Goal: Task Accomplishment & Management: Use online tool/utility

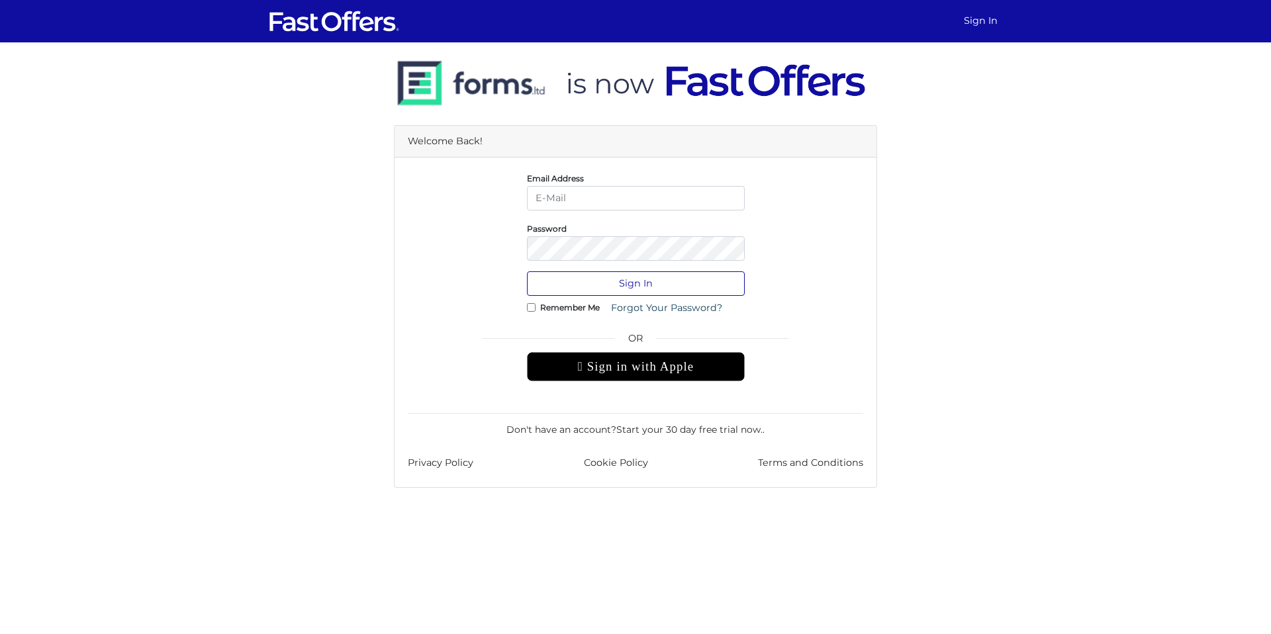
type input "[PERSON_NAME][EMAIL_ADDRESS][DOMAIN_NAME]"
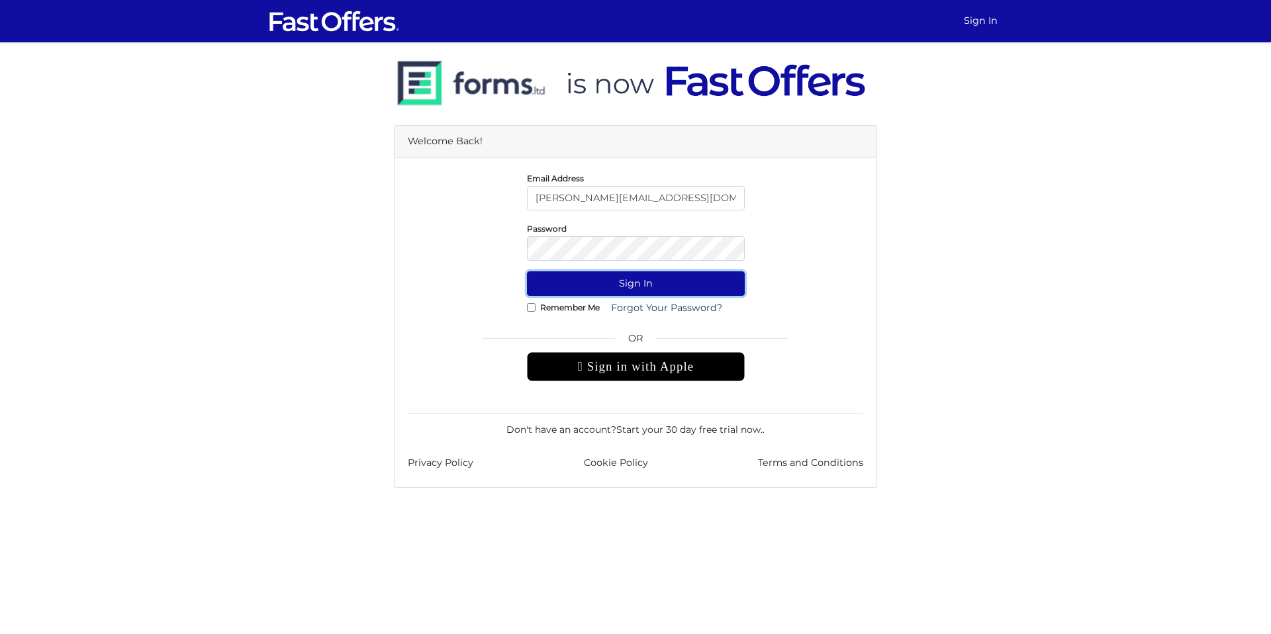
click at [621, 294] on button "Sign In" at bounding box center [636, 283] width 218 height 24
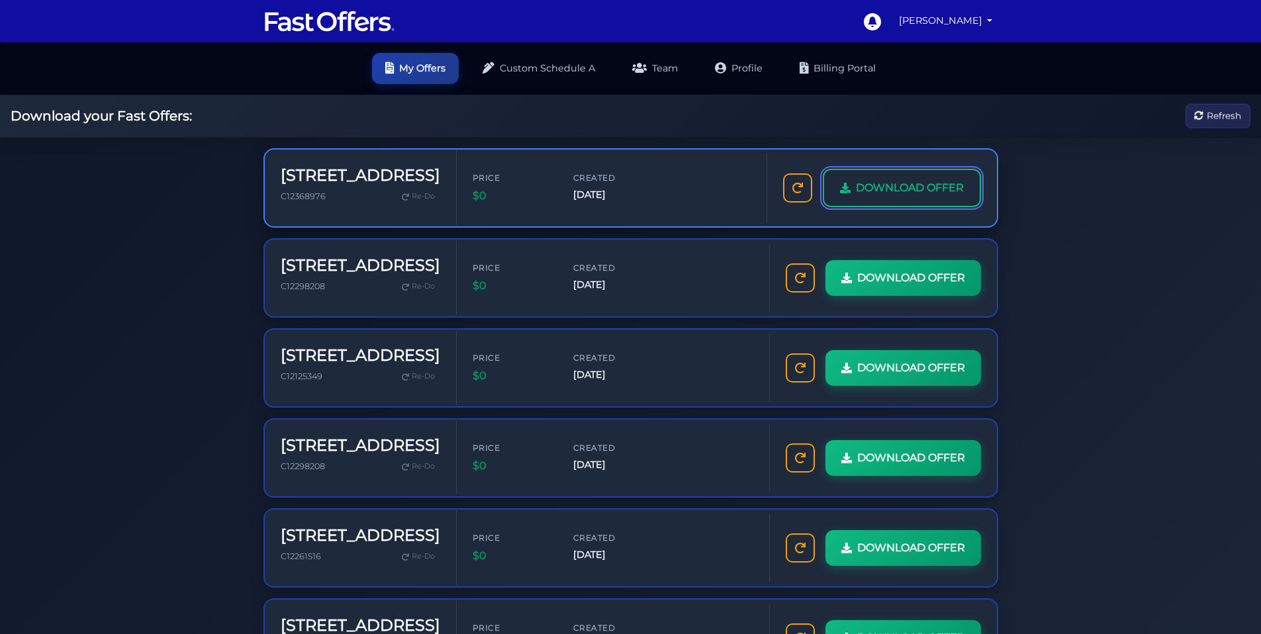
click at [949, 194] on span "DOWNLOAD OFFER" at bounding box center [910, 187] width 108 height 17
